Goal: Obtain resource: Obtain resource

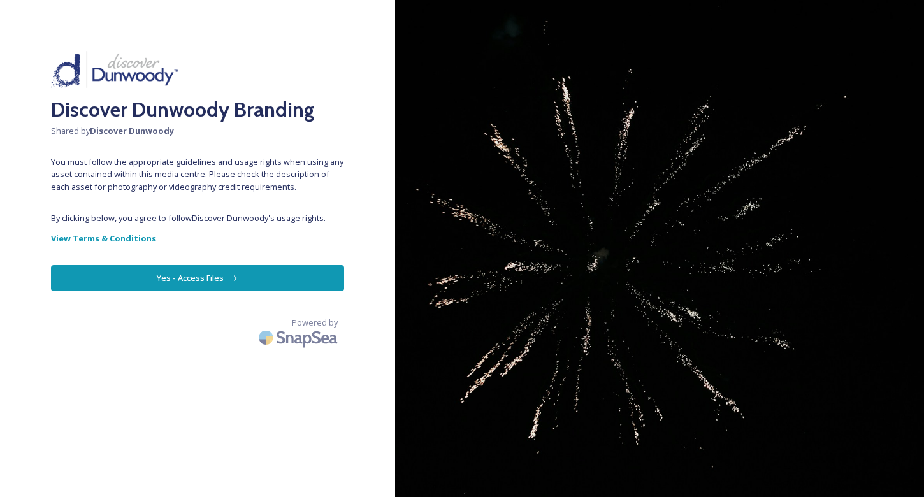
click at [194, 272] on button "Yes - Access Files" at bounding box center [197, 278] width 293 height 26
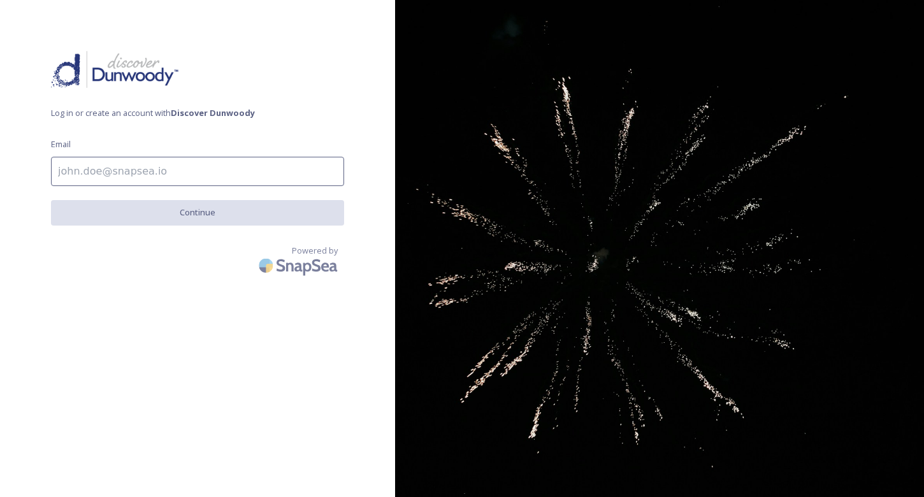
click at [175, 169] on input at bounding box center [197, 171] width 293 height 29
type input "[PERSON_NAME][EMAIL_ADDRESS][PERSON_NAME][DOMAIN_NAME]"
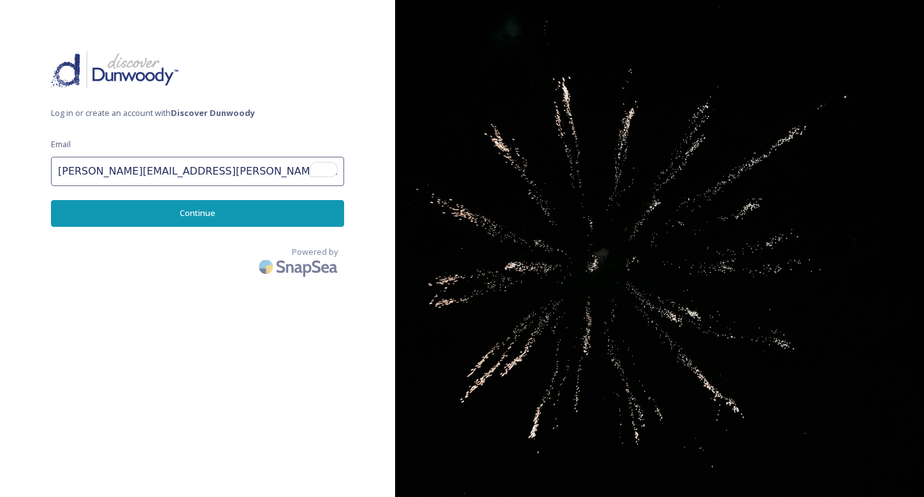
click at [170, 219] on button "Continue" at bounding box center [197, 213] width 293 height 26
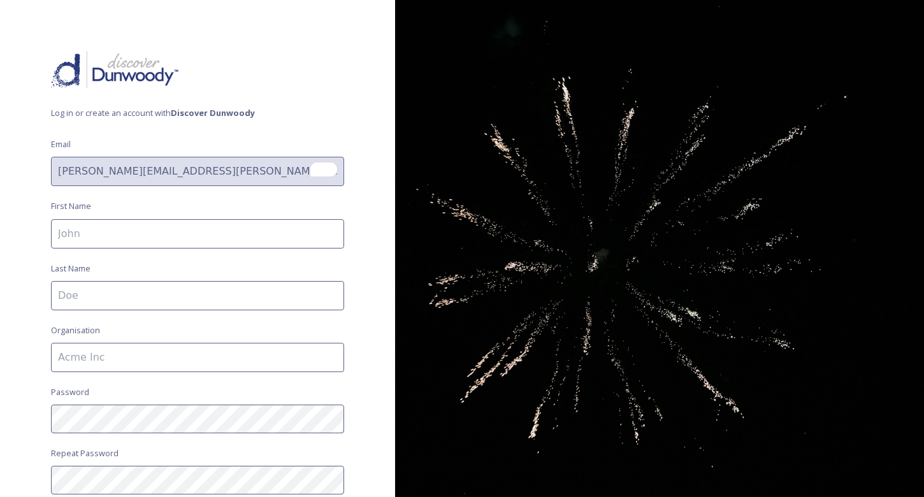
click at [170, 222] on input at bounding box center [197, 233] width 293 height 29
type input "[PERSON_NAME]"
click at [159, 287] on input "To enrich screen reader interactions, please activate Accessibility in Grammarl…" at bounding box center [197, 295] width 293 height 29
type input "[PERSON_NAME]"
click at [129, 357] on input at bounding box center [197, 357] width 293 height 29
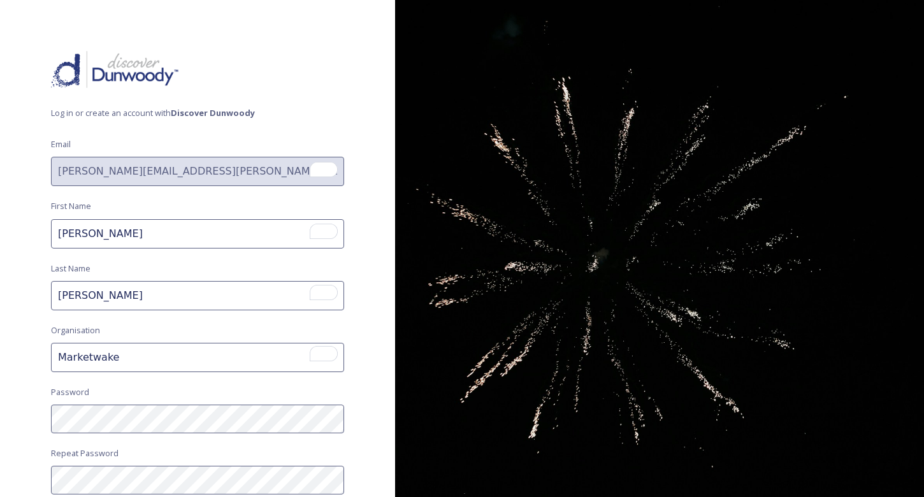
type input "Marketwake"
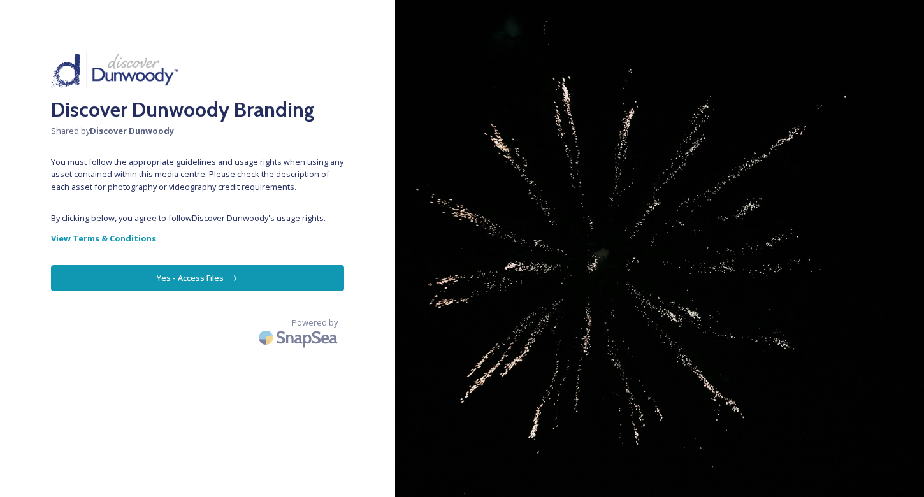
click at [142, 277] on button "Yes - Access Files" at bounding box center [197, 278] width 293 height 26
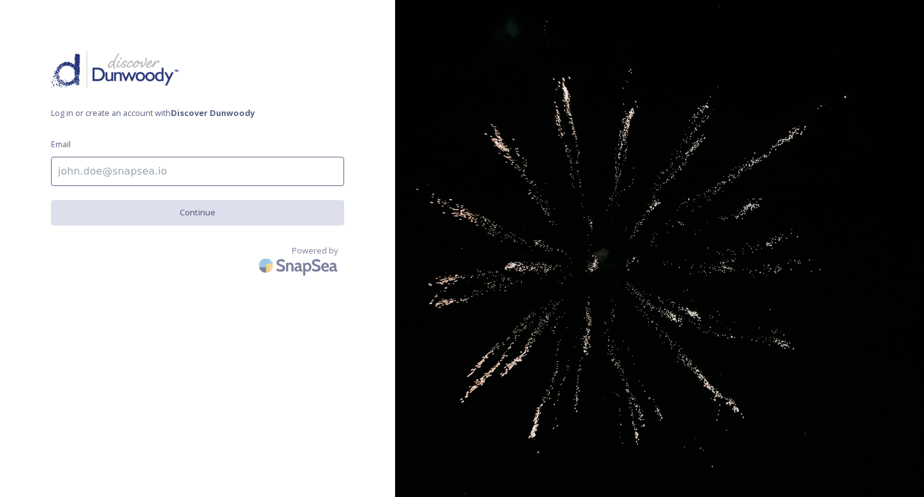
click at [155, 183] on input at bounding box center [197, 171] width 293 height 29
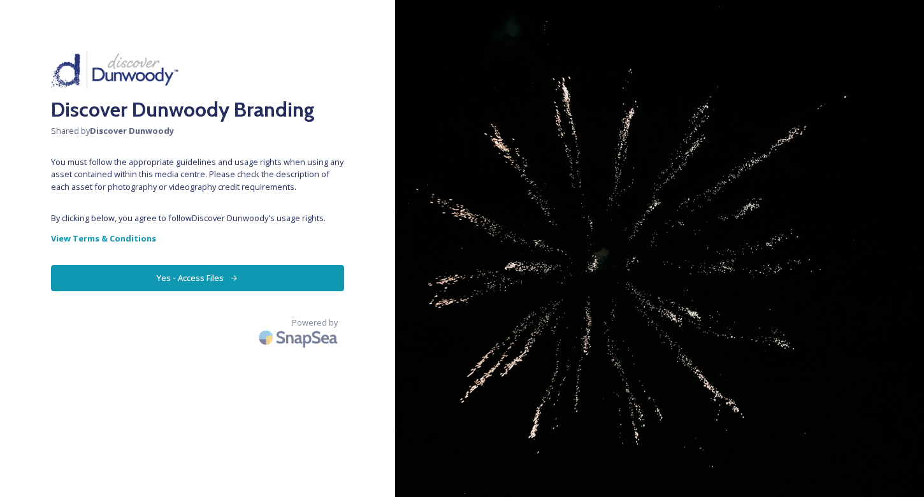
click at [269, 278] on button "Yes - Access Files" at bounding box center [197, 278] width 293 height 26
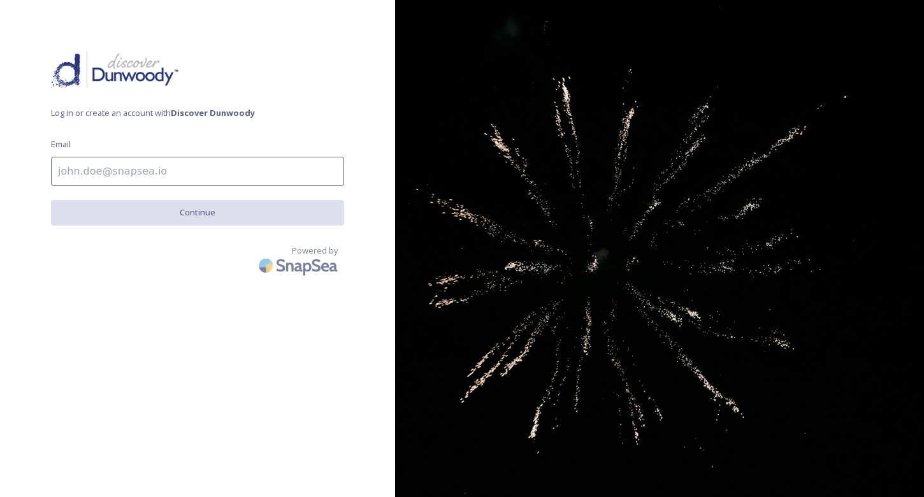
click at [192, 181] on input at bounding box center [197, 171] width 293 height 29
type input "[PERSON_NAME][EMAIL_ADDRESS][PERSON_NAME][DOMAIN_NAME]"
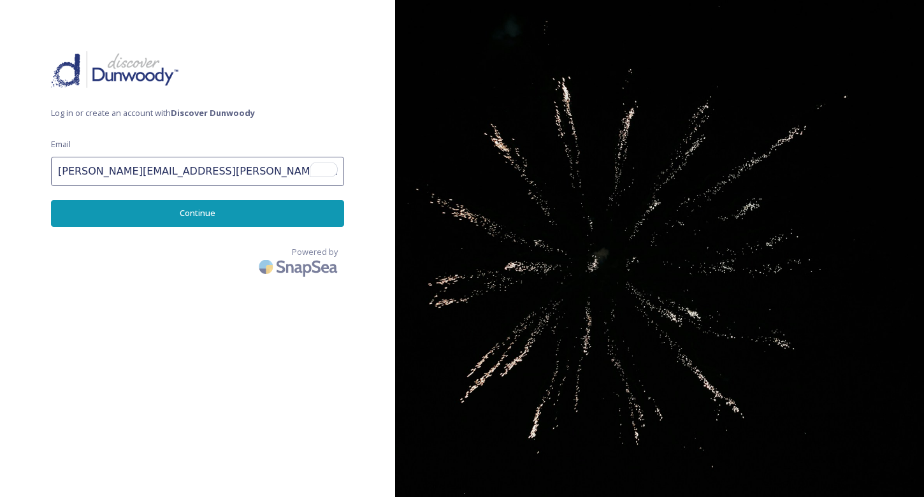
click at [187, 206] on button "Continue" at bounding box center [197, 213] width 293 height 26
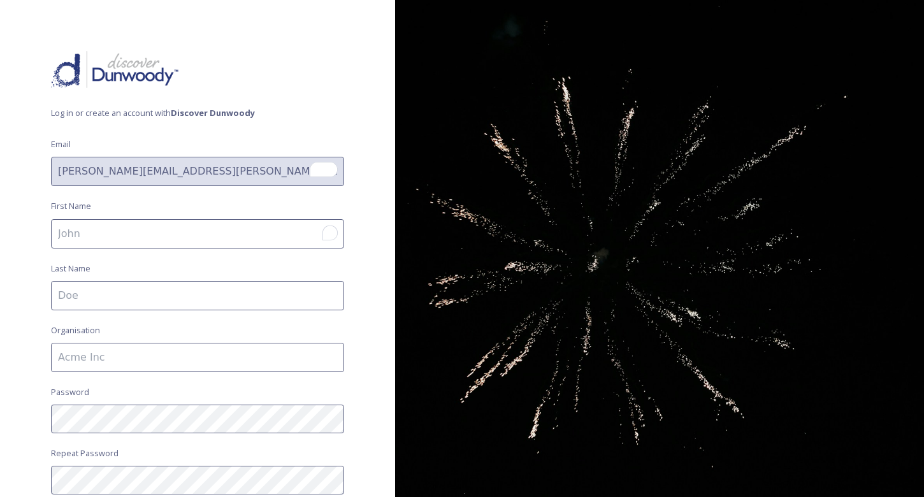
click at [170, 240] on input "To enrich screen reader interactions, please activate Accessibility in Grammarl…" at bounding box center [197, 233] width 293 height 29
type input "[PERSON_NAME]"
click at [166, 299] on input at bounding box center [197, 295] width 293 height 29
type input "[PERSON_NAME]"
click at [152, 357] on input at bounding box center [197, 357] width 293 height 29
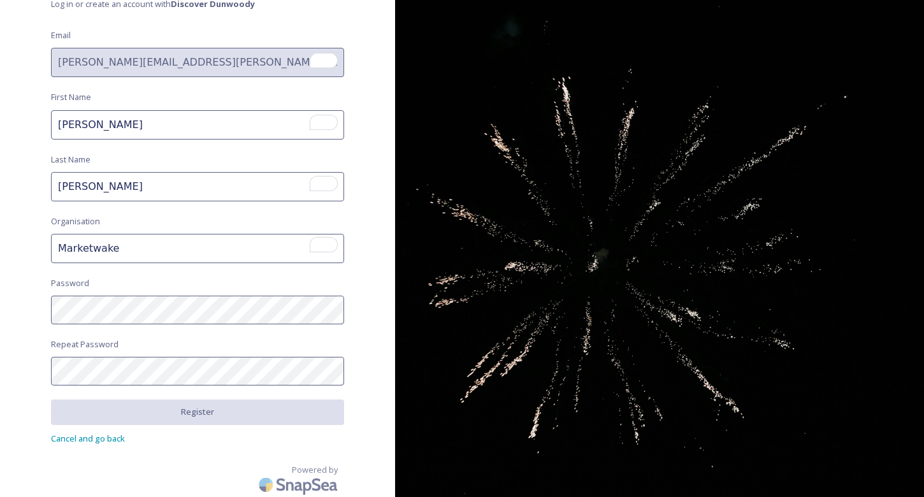
type input "Marketwake"
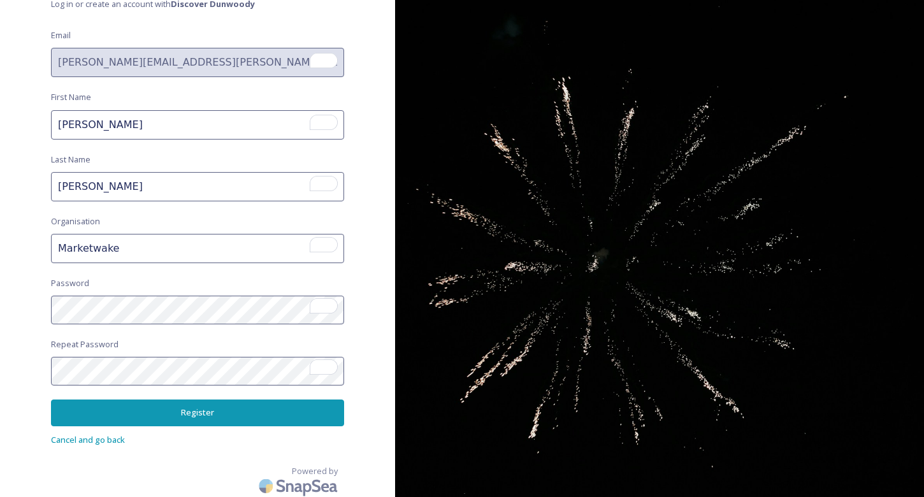
click at [168, 402] on button "Register" at bounding box center [197, 412] width 293 height 26
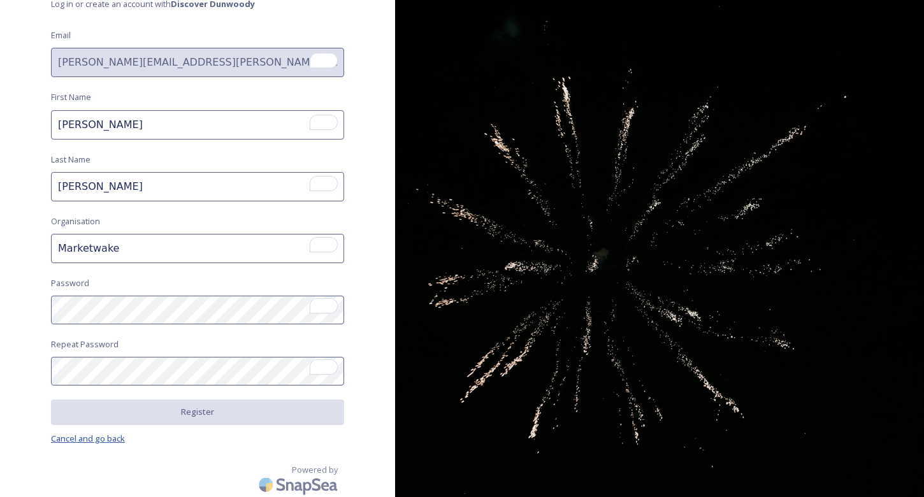
click at [122, 438] on span "Cancel and go back" at bounding box center [88, 437] width 74 height 11
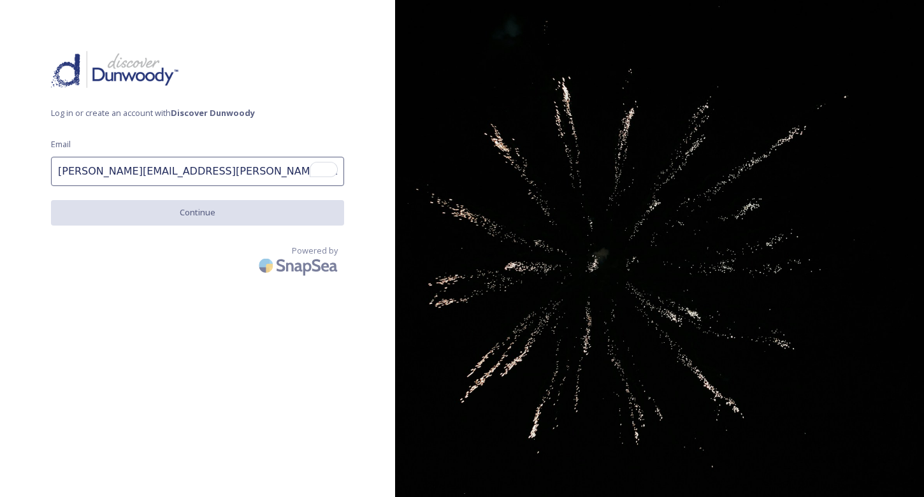
click at [236, 174] on input "[PERSON_NAME][EMAIL_ADDRESS][PERSON_NAME][DOMAIN_NAME]" at bounding box center [197, 171] width 293 height 29
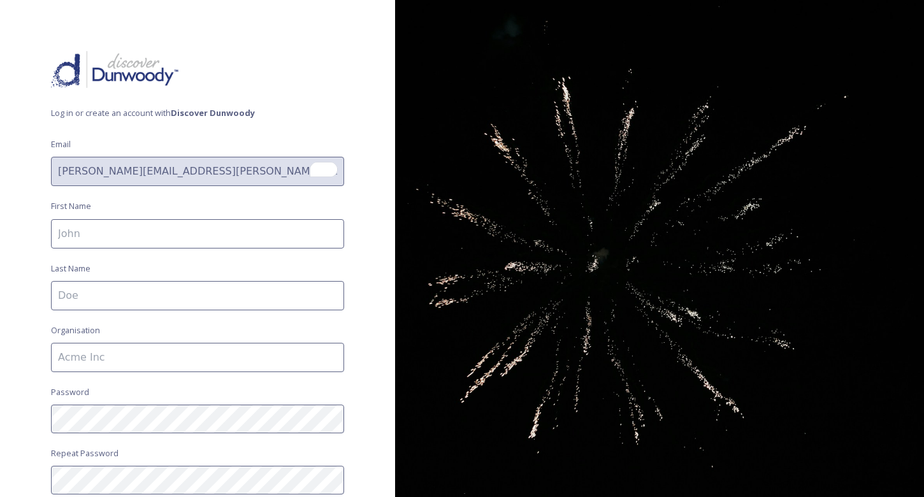
click at [217, 216] on div "Log in or create an account with Discover Dunwoody Email [PERSON_NAME][EMAIL_AD…" at bounding box center [197, 248] width 395 height 395
click at [211, 229] on input at bounding box center [197, 233] width 293 height 29
type input "[PERSON_NAME]"
click at [183, 290] on input at bounding box center [197, 295] width 293 height 29
type input "[PERSON_NAME]"
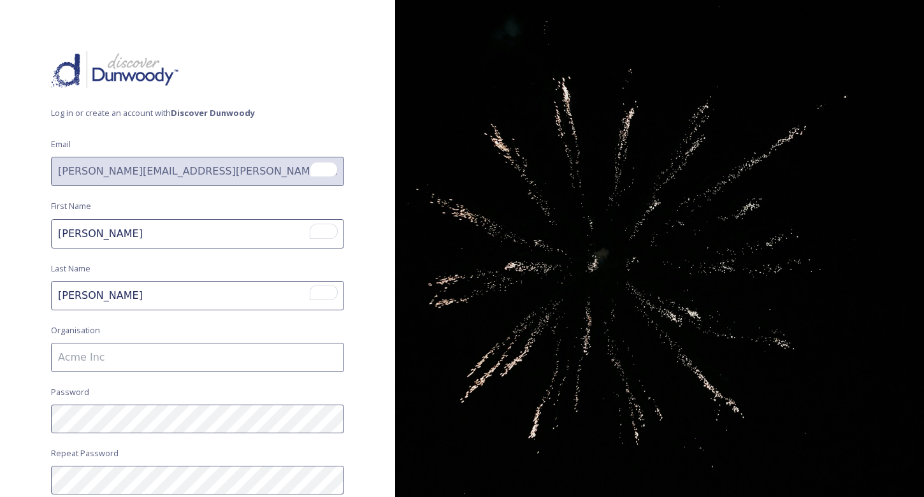
click at [148, 354] on input at bounding box center [197, 357] width 293 height 29
type input "Marketwake"
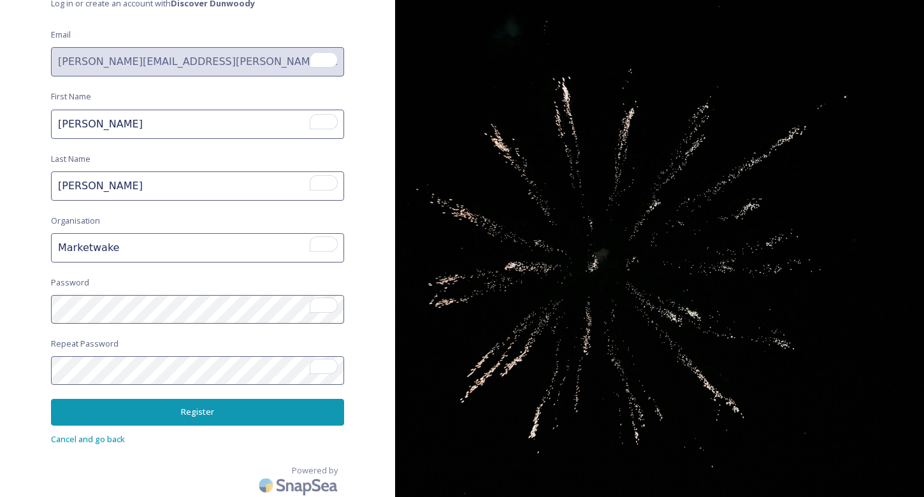
click at [77, 412] on button "Register" at bounding box center [197, 412] width 293 height 26
